Goal: Information Seeking & Learning: Learn about a topic

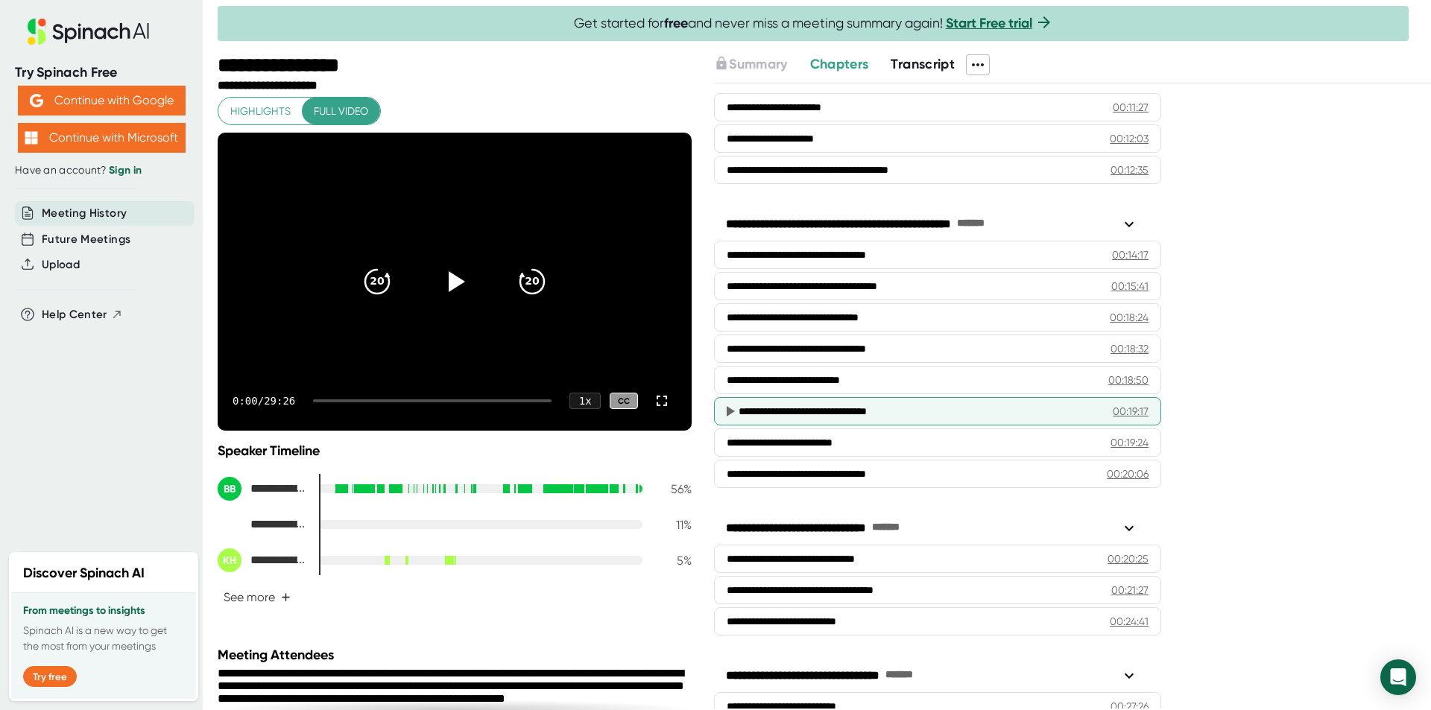
scroll to position [557, 0]
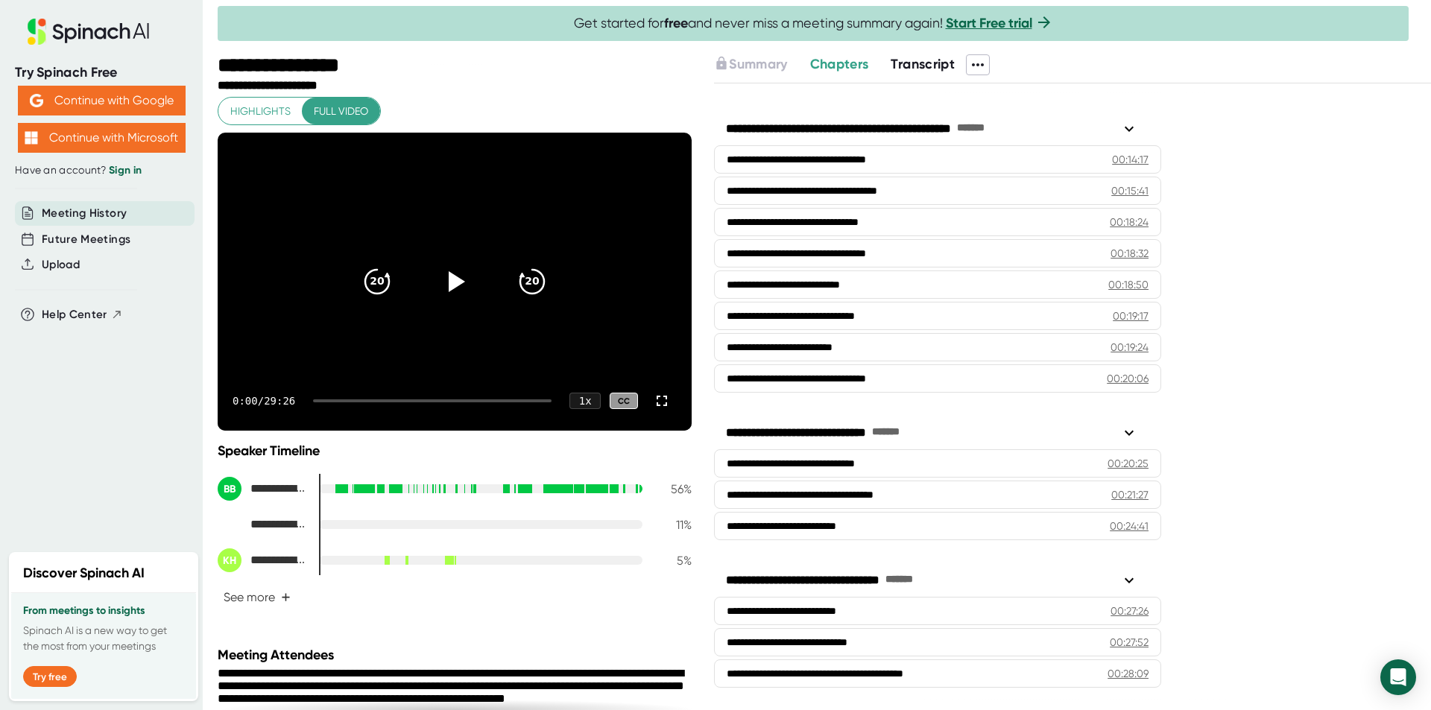
click at [515, 400] on div at bounding box center [432, 400] width 238 height 3
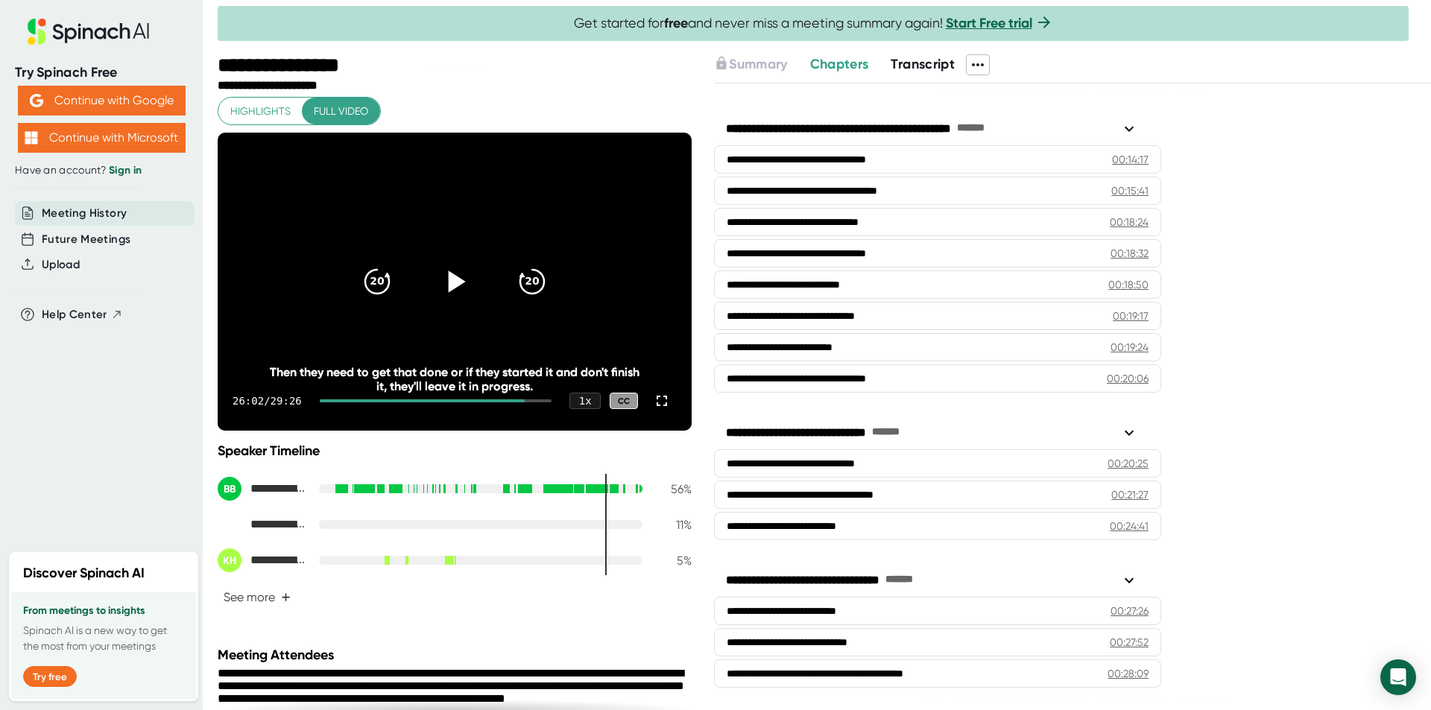
click at [452, 276] on icon at bounding box center [454, 281] width 37 height 37
click at [527, 398] on div "26:04 / 29:26 1 x CC" at bounding box center [455, 401] width 474 height 60
click at [528, 399] on div at bounding box center [436, 400] width 232 height 3
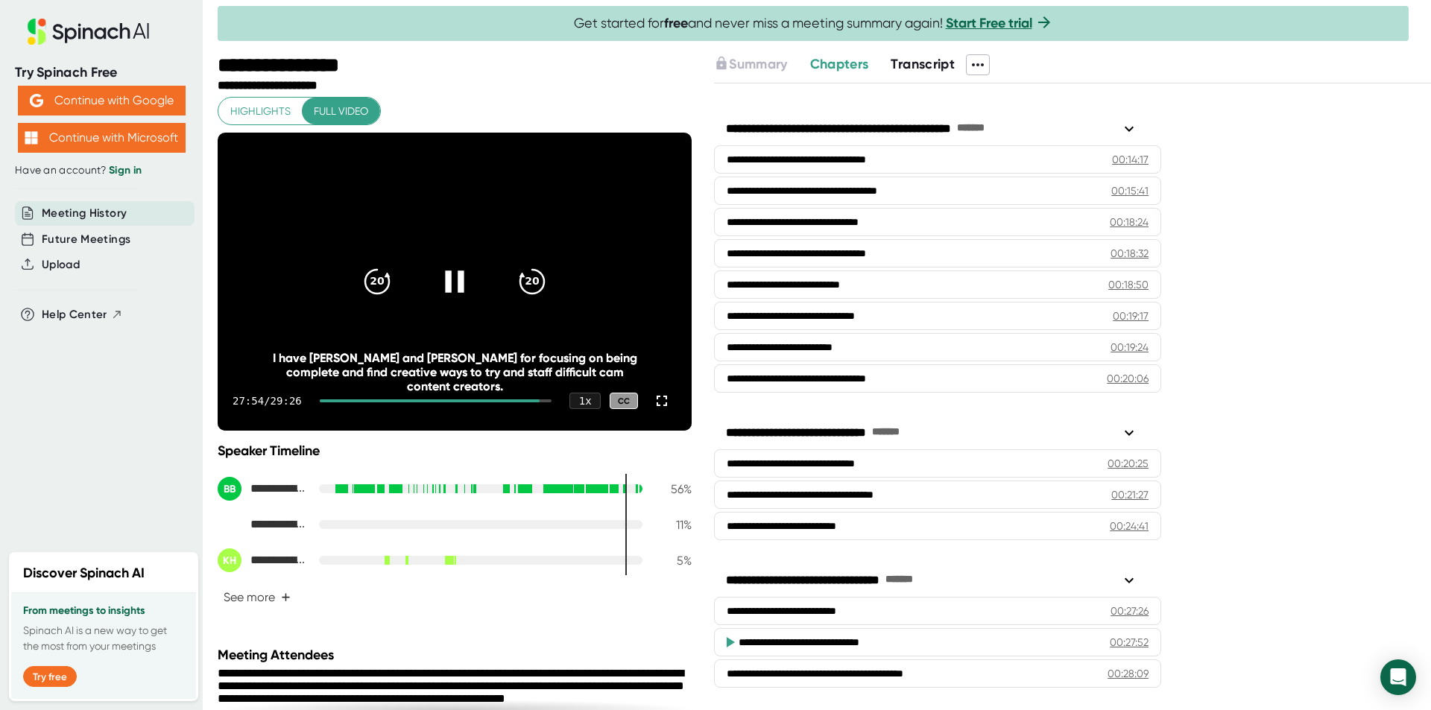
click at [534, 401] on div at bounding box center [436, 400] width 232 height 3
click at [531, 288] on icon "20" at bounding box center [531, 281] width 37 height 37
